Goal: Task Accomplishment & Management: Manage account settings

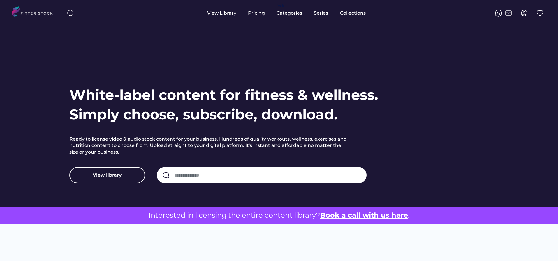
click at [527, 14] on img at bounding box center [524, 13] width 7 height 7
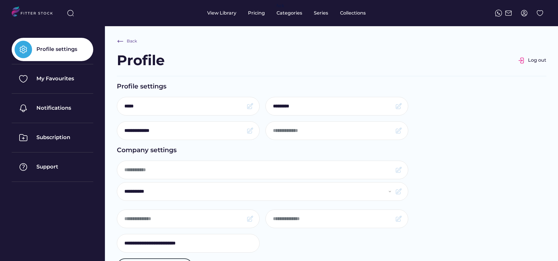
select select "**********"
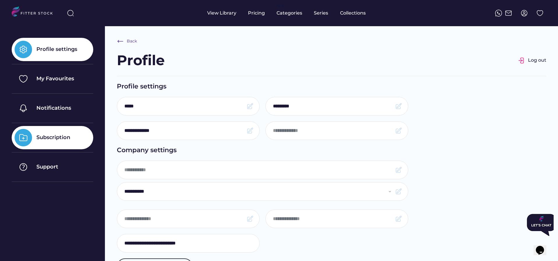
click at [64, 137] on div "Subscription" at bounding box center [53, 137] width 34 height 7
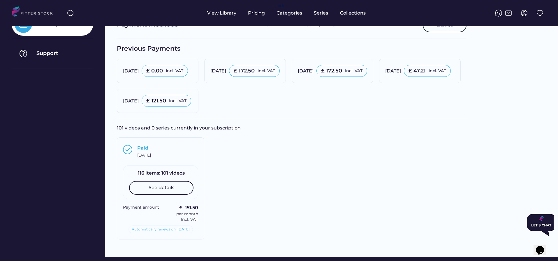
scroll to position [114, 0]
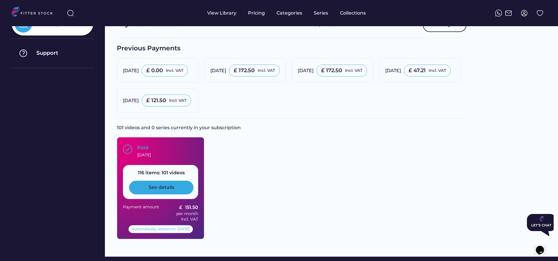
click at [171, 187] on div "See details" at bounding box center [162, 187] width 26 height 6
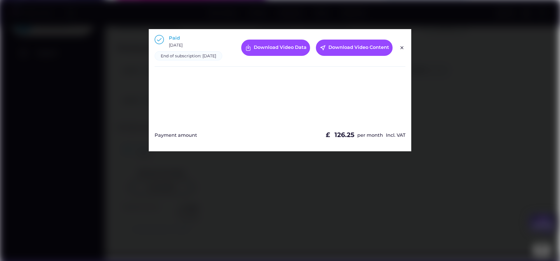
click at [402, 50] on img at bounding box center [401, 47] width 7 height 7
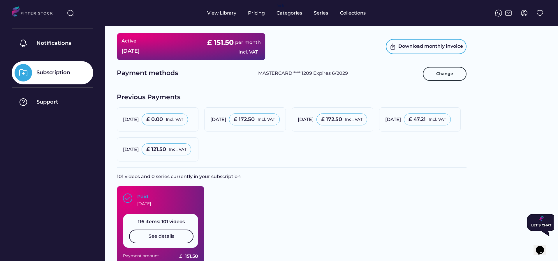
scroll to position [58, 0]
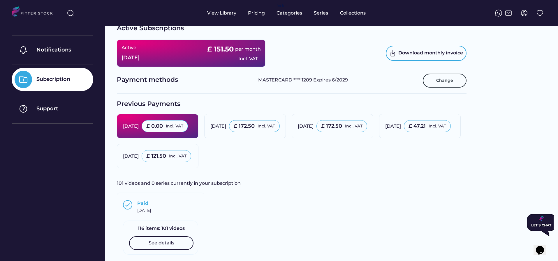
click at [139, 127] on div "[DATE]" at bounding box center [131, 126] width 16 height 6
click at [163, 127] on div "£ 0.00" at bounding box center [154, 126] width 17 height 7
click at [159, 127] on div "[DATE] £ 0.00 Incl. VAT" at bounding box center [157, 126] width 69 height 12
click at [139, 126] on div "[DATE]" at bounding box center [131, 126] width 16 height 6
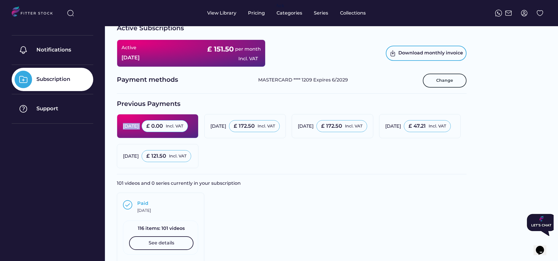
click at [139, 126] on div "[DATE]" at bounding box center [131, 126] width 16 height 6
click at [138, 126] on div "[DATE]" at bounding box center [131, 126] width 16 height 6
click at [186, 130] on div "£ 0.00 Incl. VAT" at bounding box center [165, 126] width 46 height 12
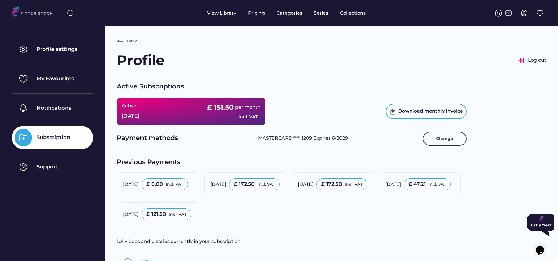
scroll to position [0, 0]
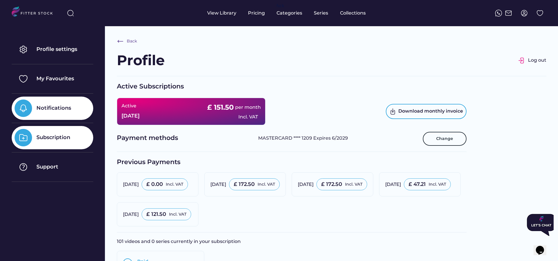
click at [74, 108] on div "Notifications" at bounding box center [53, 108] width 82 height 23
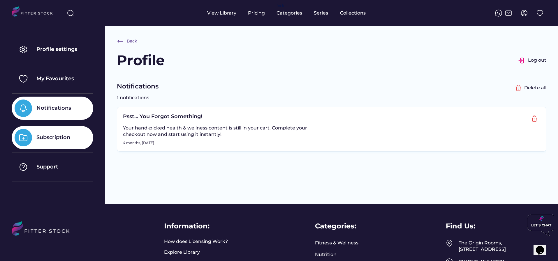
click at [62, 137] on div "Subscription" at bounding box center [53, 137] width 34 height 7
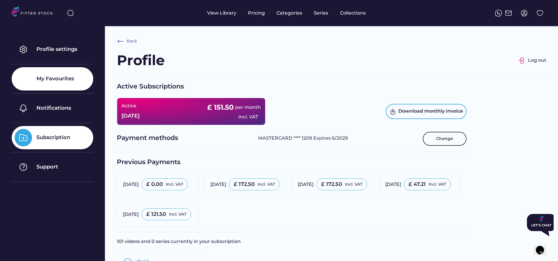
click at [63, 87] on div "My Favourites" at bounding box center [53, 78] width 82 height 23
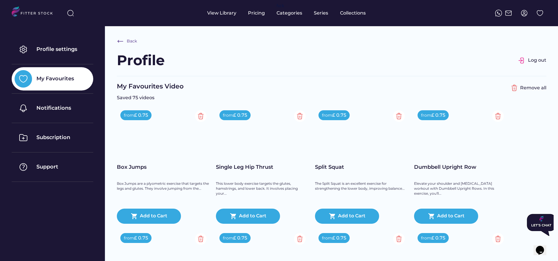
click at [524, 14] on img at bounding box center [524, 13] width 7 height 7
